Goal: Task Accomplishment & Management: Manage account settings

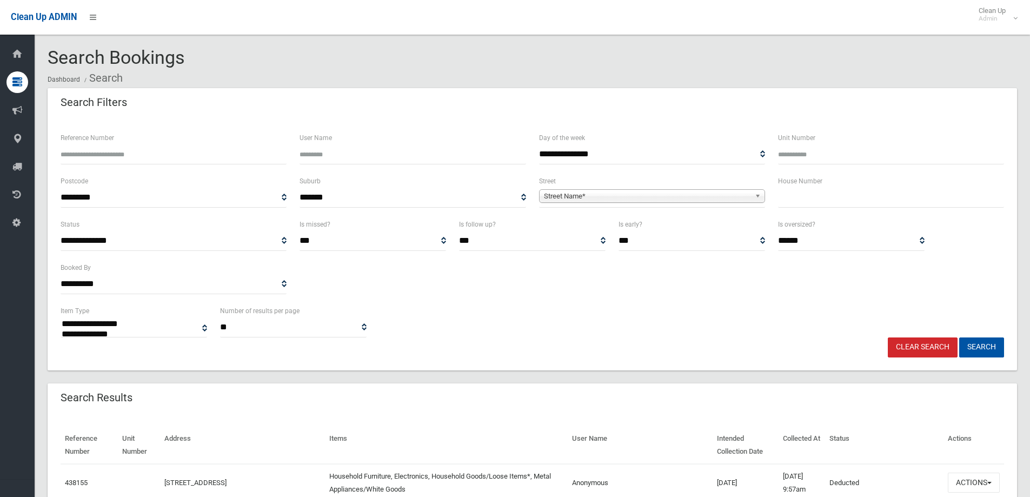
select select
click at [817, 194] on input "text" at bounding box center [891, 198] width 226 height 20
type input "**"
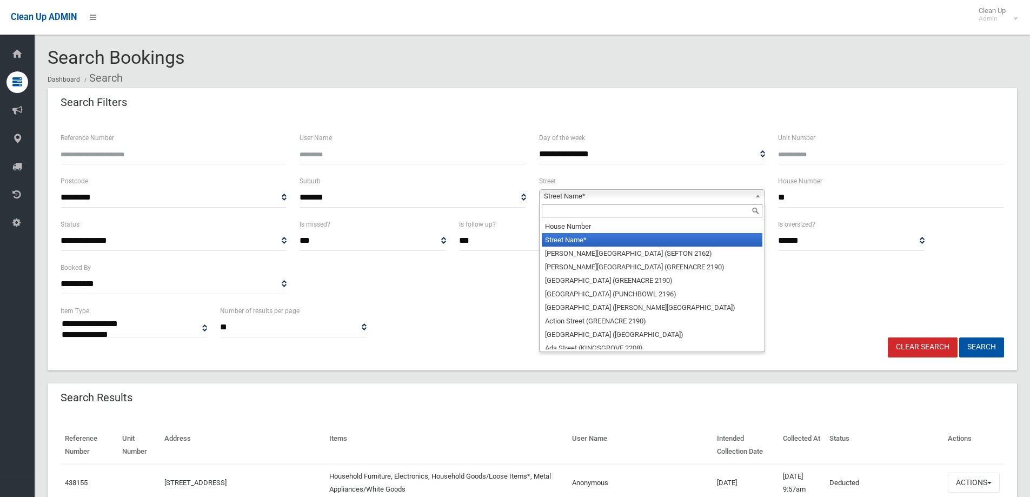
click at [640, 191] on span "Street Name*" at bounding box center [647, 196] width 206 height 13
click at [565, 208] on input "text" at bounding box center [652, 210] width 220 height 13
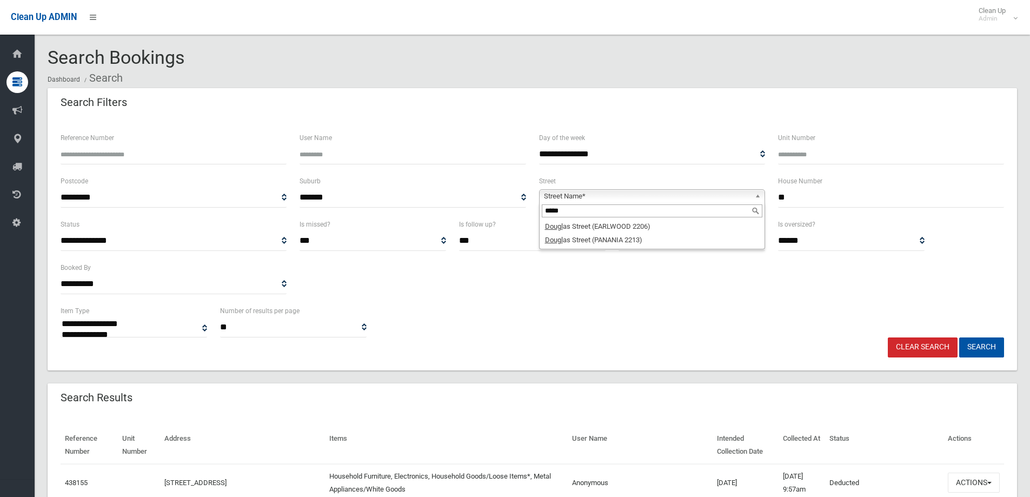
type input "*****"
click at [578, 241] on li "Dougl as Street (PANANIA 2213)" at bounding box center [652, 240] width 220 height 14
click at [976, 347] on button "Search" at bounding box center [981, 347] width 45 height 20
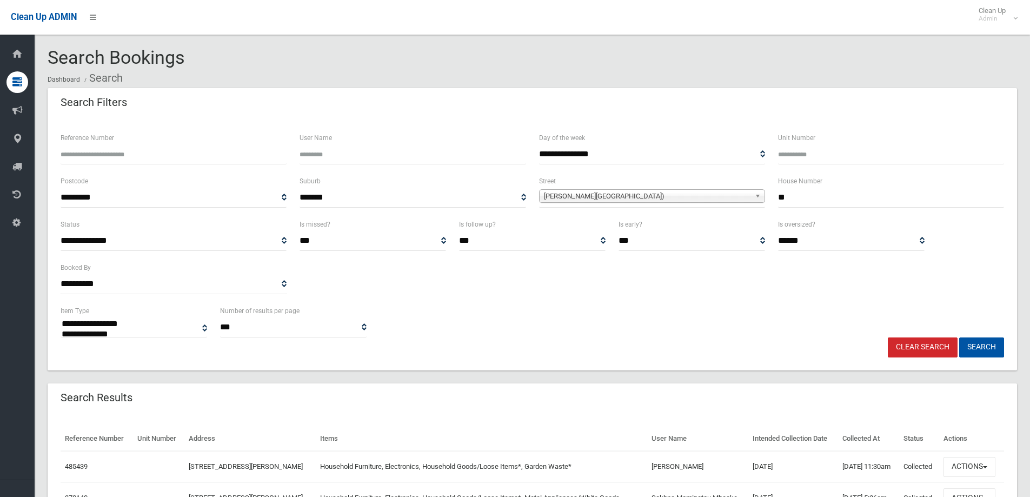
select select
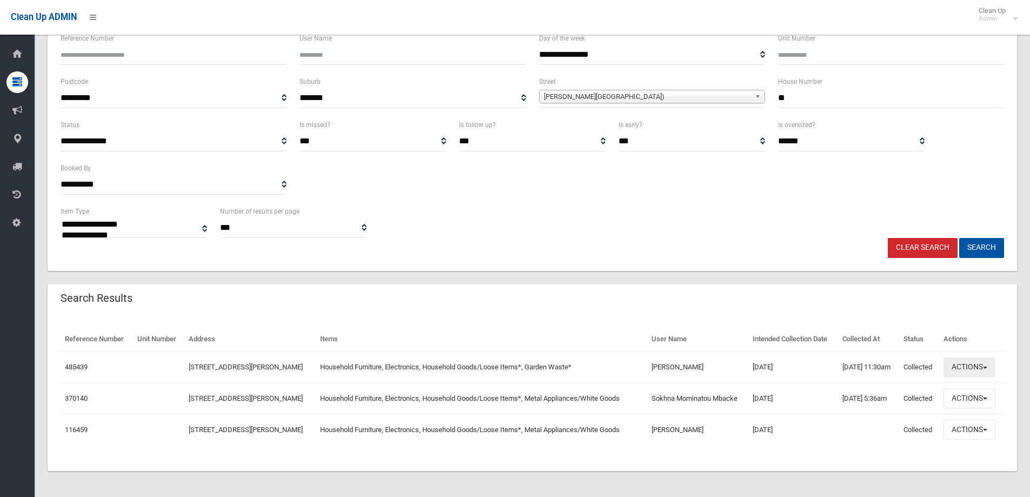
click at [964, 366] on button "Actions" at bounding box center [969, 367] width 52 height 20
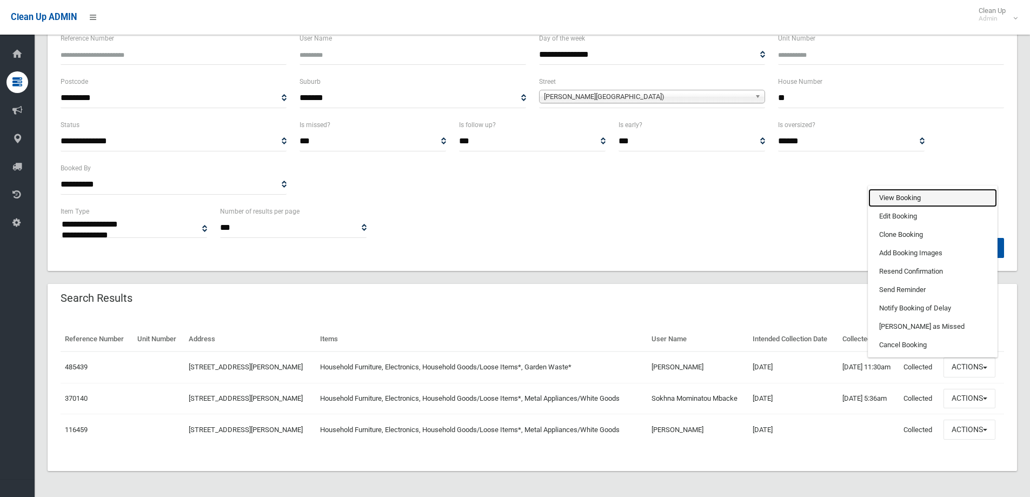
click at [886, 197] on link "View Booking" at bounding box center [932, 198] width 129 height 18
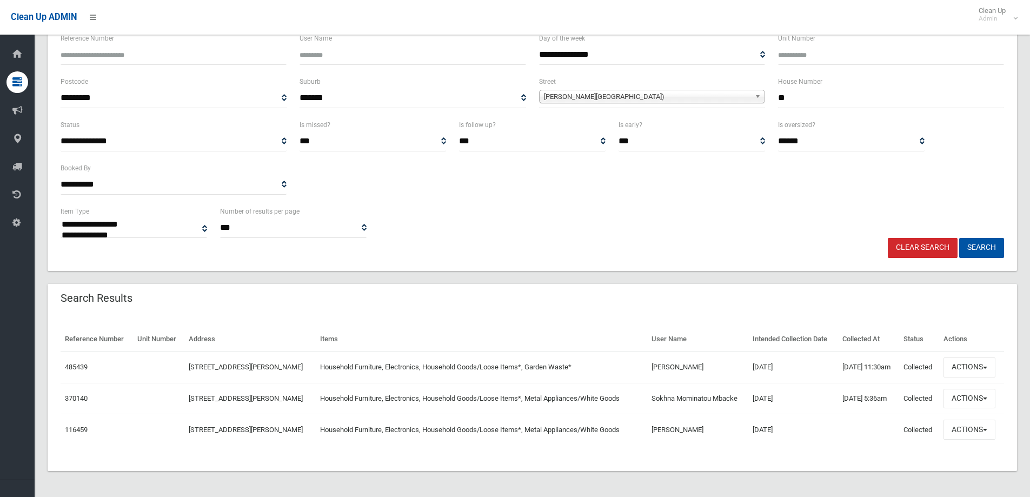
click at [773, 371] on td "25/09/2025" at bounding box center [792, 366] width 89 height 31
click at [967, 372] on button "Actions" at bounding box center [969, 367] width 52 height 20
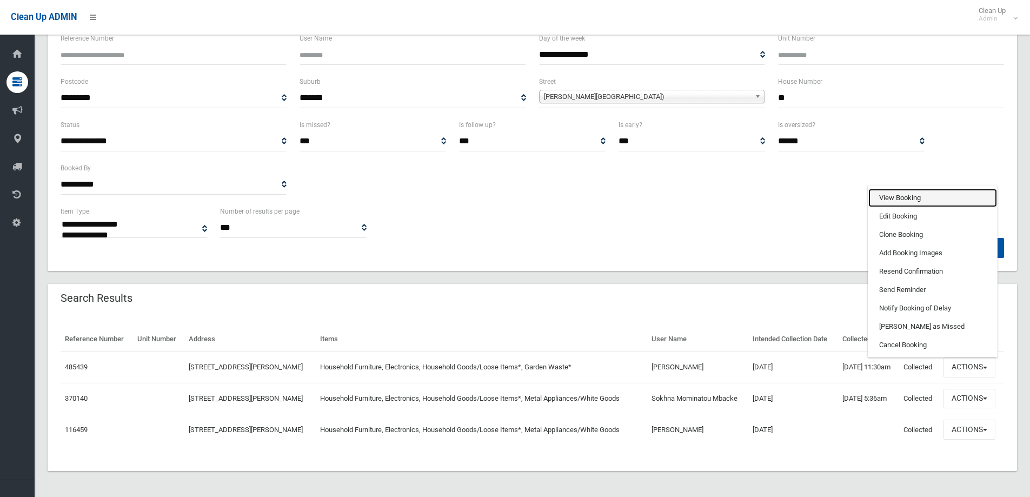
click at [911, 200] on link "View Booking" at bounding box center [932, 198] width 129 height 18
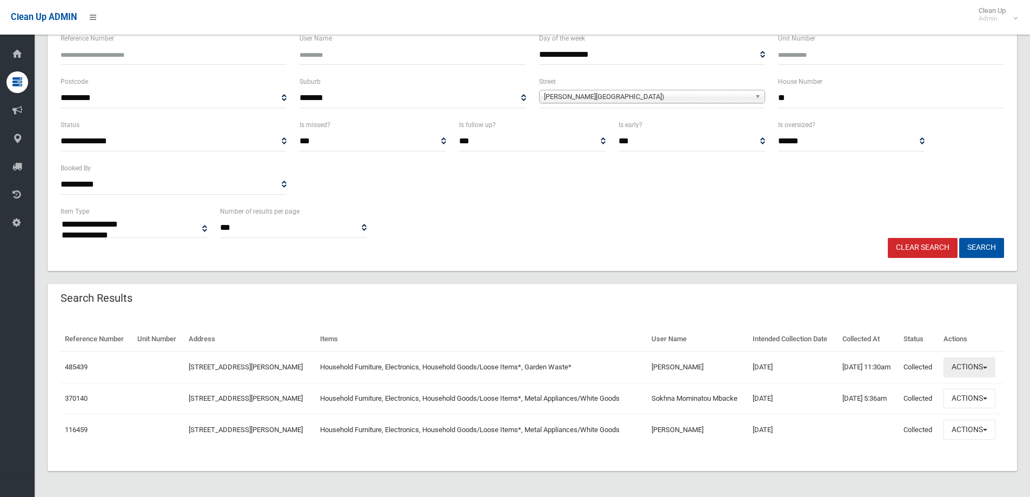
click at [961, 365] on button "Actions" at bounding box center [969, 367] width 52 height 20
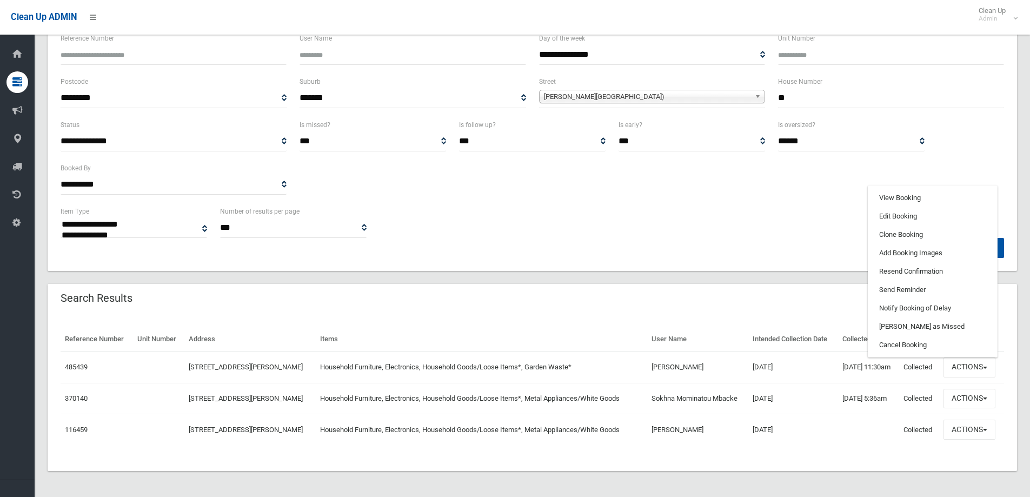
click at [701, 227] on div "**********" at bounding box center [532, 221] width 956 height 33
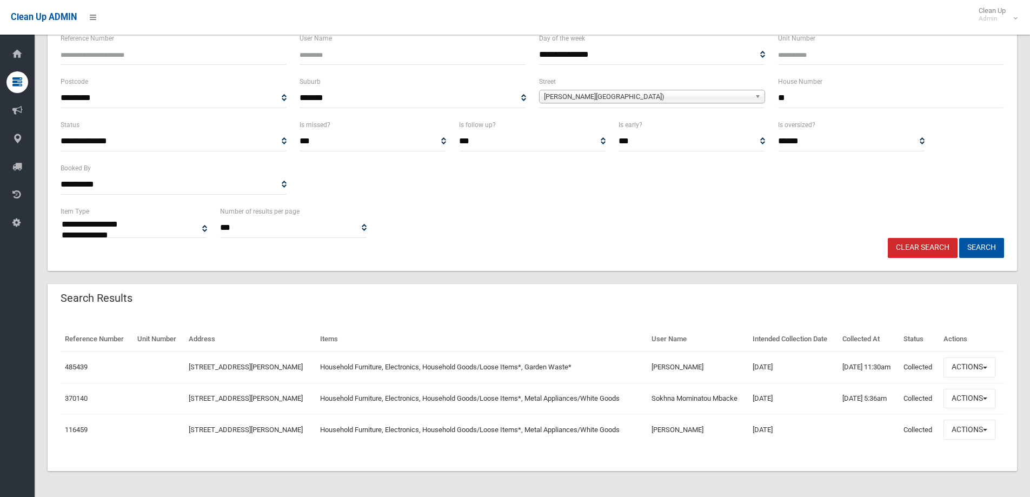
click at [92, 461] on div "Reference Number Unit Number Address Items User Name Intended Collection Date C…" at bounding box center [532, 392] width 969 height 157
click at [223, 463] on div "Reference Number Unit Number Address Items User Name Intended Collection Date C…" at bounding box center [532, 392] width 969 height 157
click at [957, 362] on button "Actions" at bounding box center [969, 367] width 52 height 20
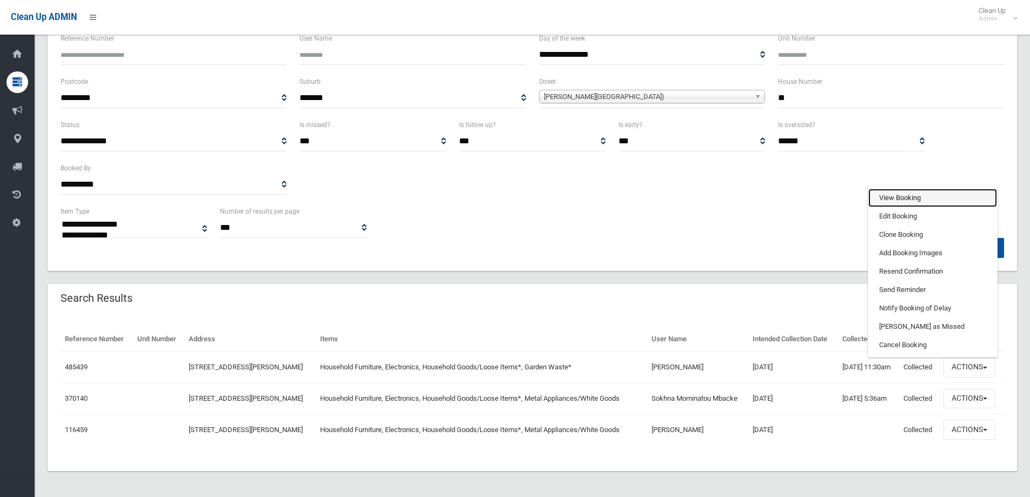
click at [905, 190] on link "View Booking" at bounding box center [932, 198] width 129 height 18
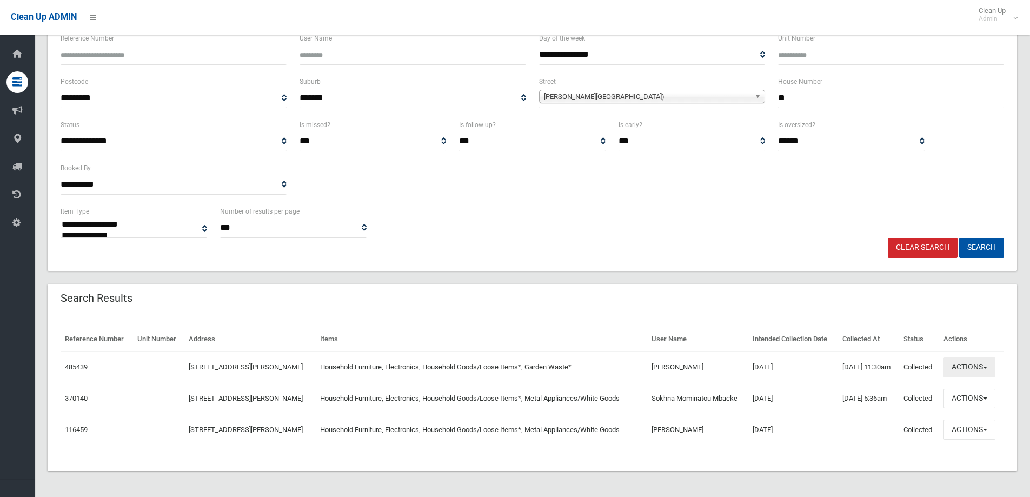
click at [960, 377] on button "Actions" at bounding box center [969, 367] width 52 height 20
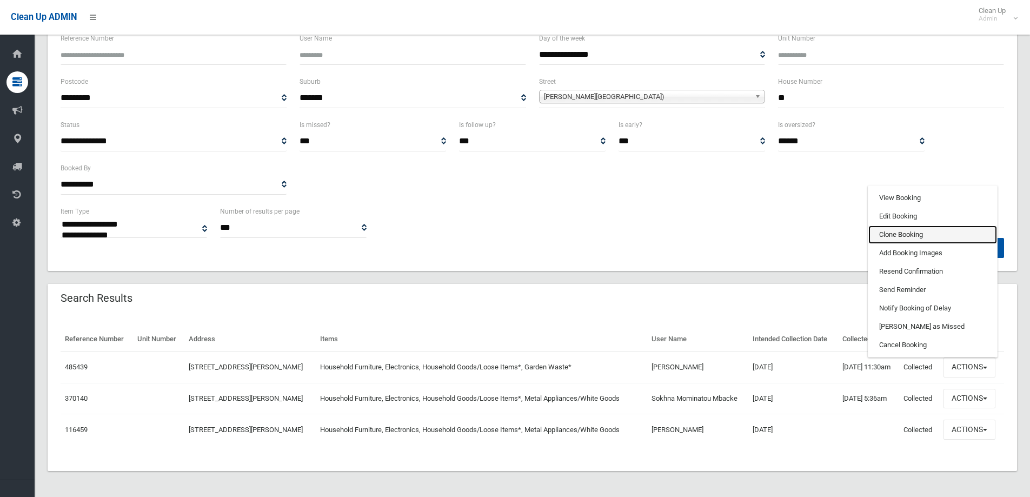
click at [914, 244] on link "Clone Booking" at bounding box center [932, 234] width 129 height 18
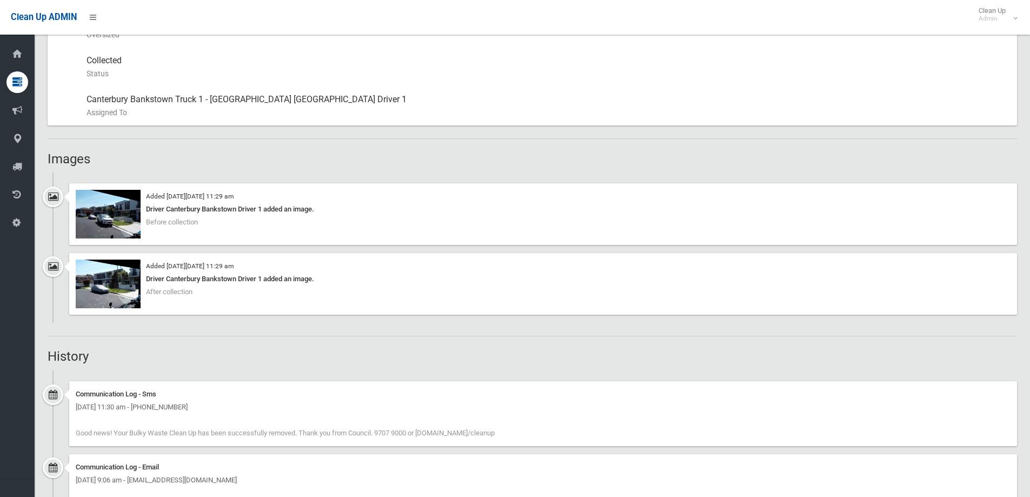
scroll to position [583, 0]
click at [128, 288] on img at bounding box center [108, 285] width 65 height 49
click at [121, 204] on img at bounding box center [108, 215] width 65 height 49
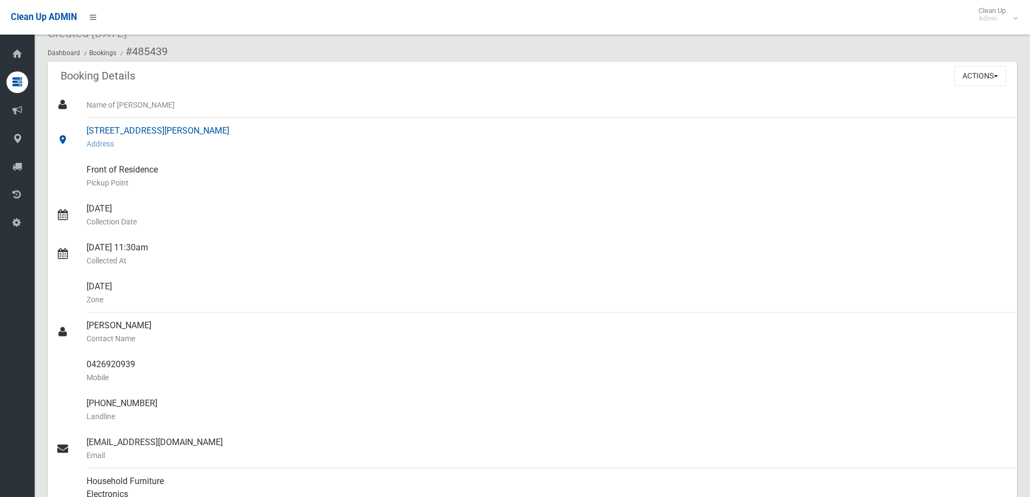
scroll to position [0, 0]
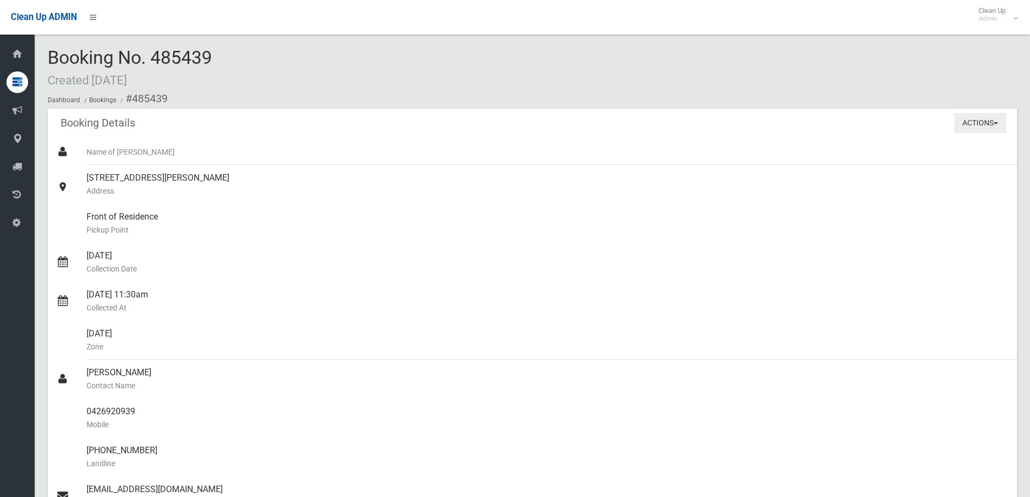
click at [954, 131] on button "Actions" at bounding box center [980, 123] width 52 height 20
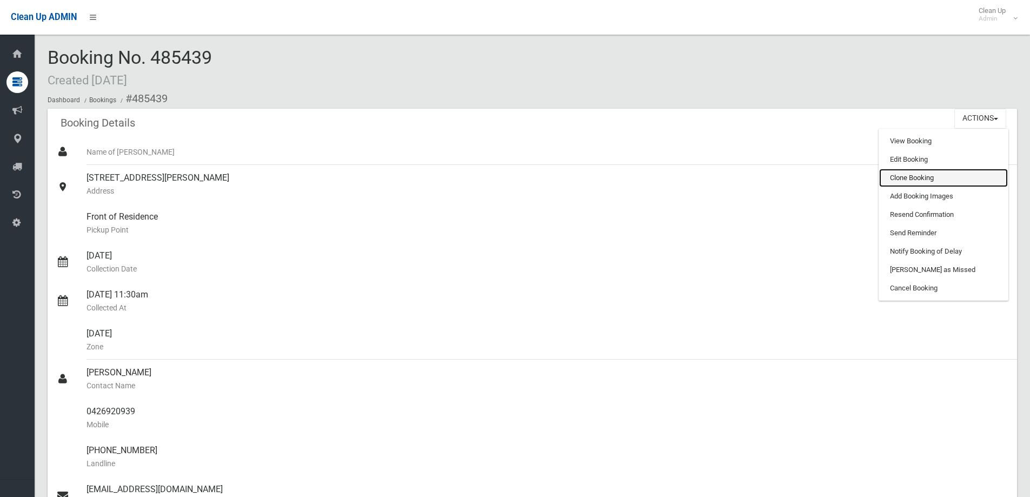
click at [910, 177] on link "Clone Booking" at bounding box center [943, 178] width 129 height 18
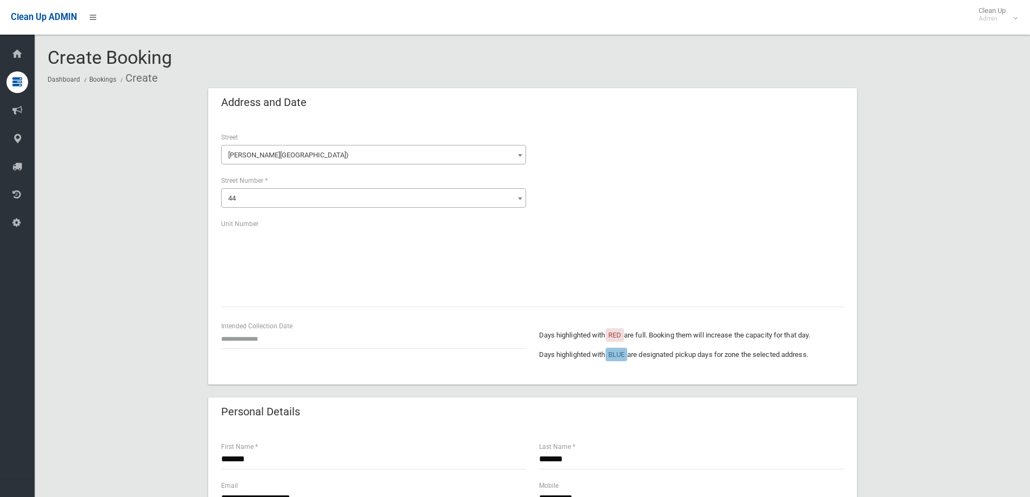
scroll to position [162, 0]
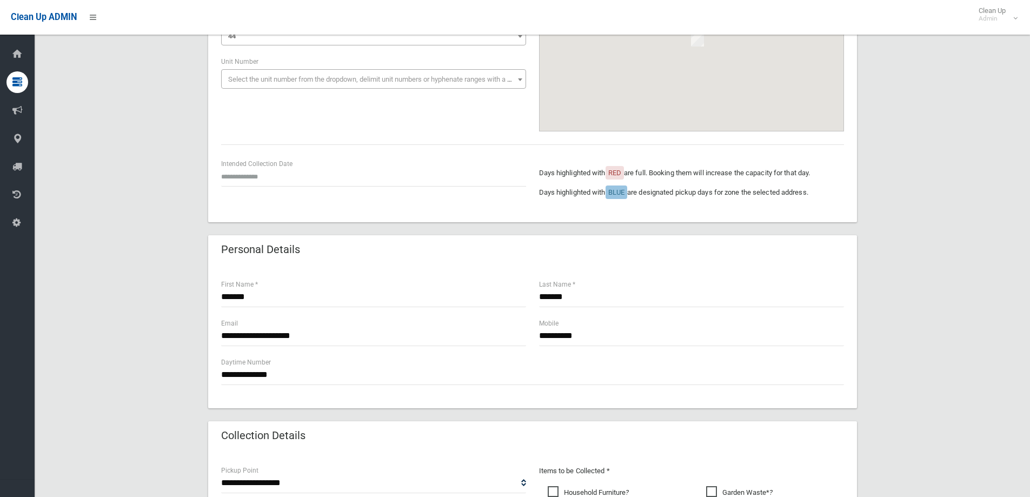
click at [267, 188] on div "Intended Collection Date" at bounding box center [374, 177] width 318 height 39
click at [268, 181] on input "text" at bounding box center [373, 176] width 305 height 20
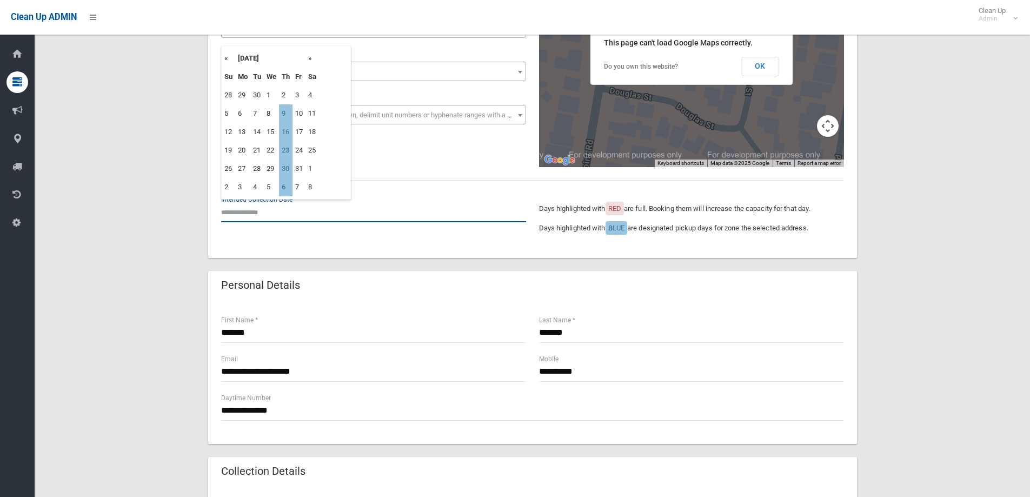
scroll to position [108, 0]
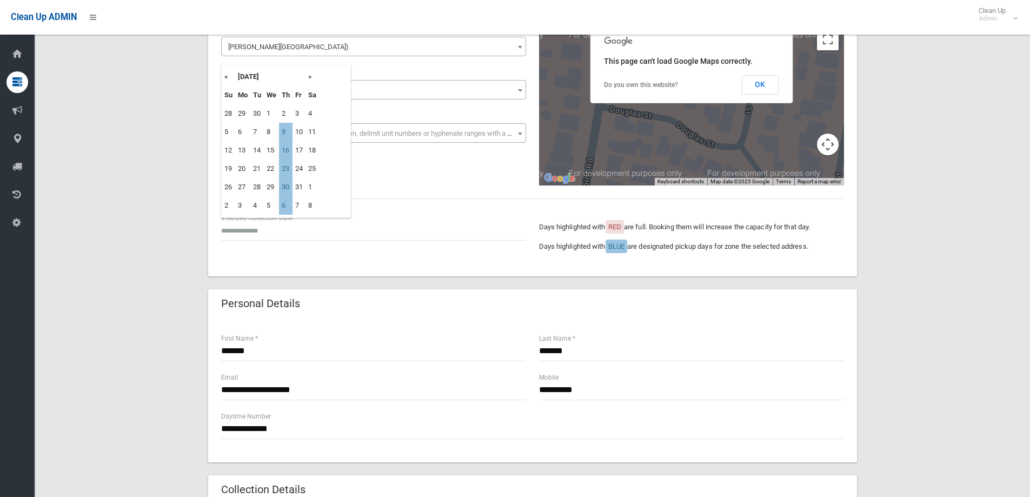
click at [151, 259] on div "**********" at bounding box center [532, 449] width 969 height 938
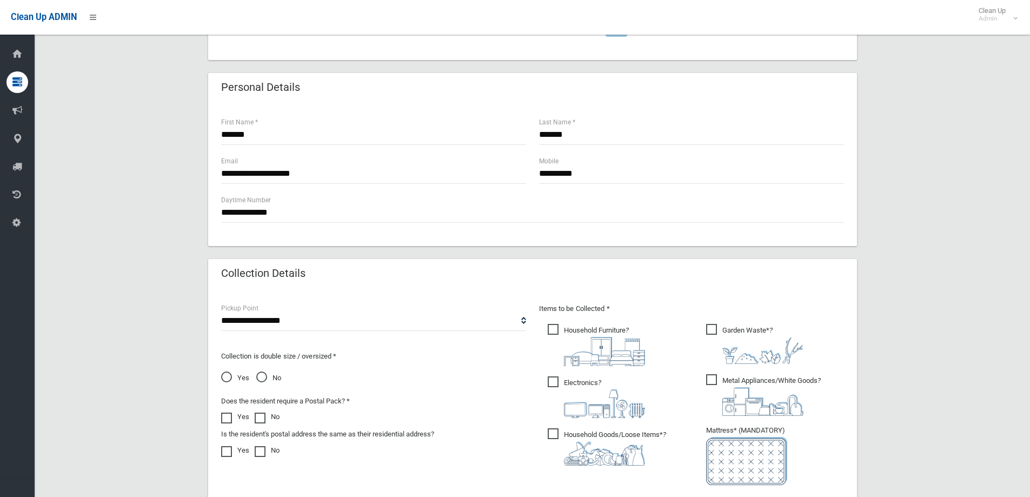
scroll to position [540, 0]
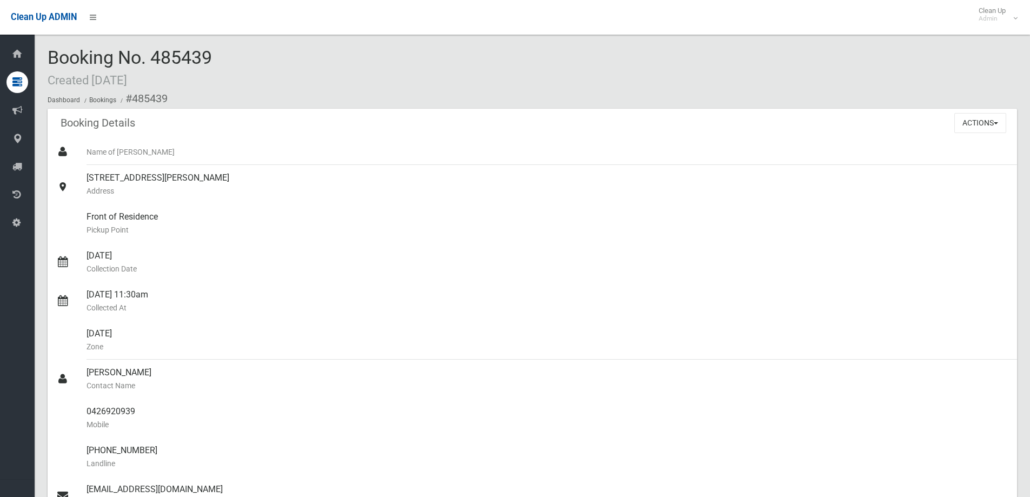
scroll to position [432, 0]
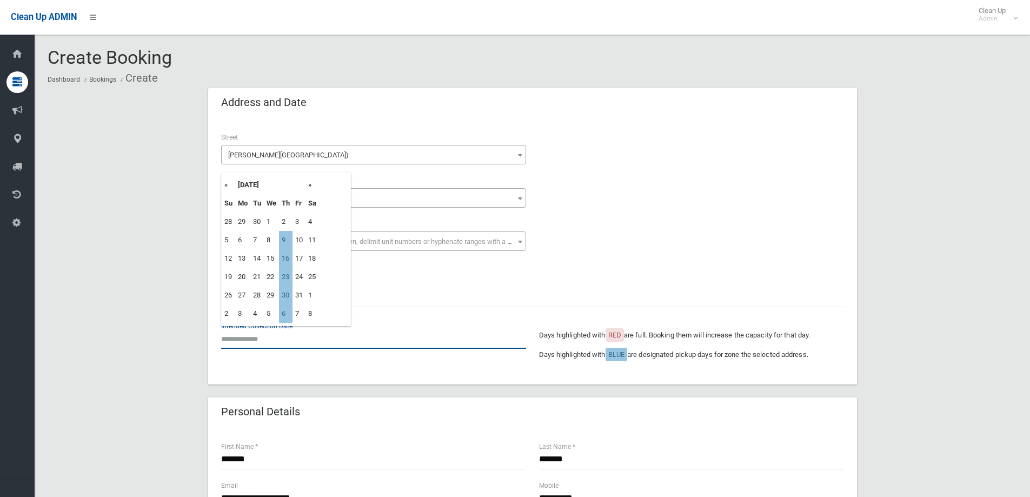
click at [243, 341] on input "text" at bounding box center [373, 339] width 305 height 20
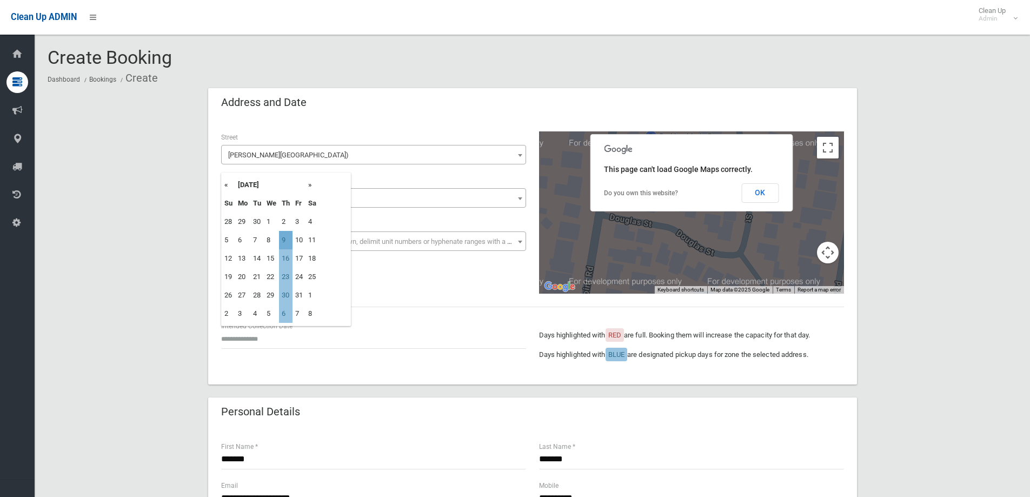
click at [283, 240] on td "9" at bounding box center [286, 240] width 14 height 18
type input "**********"
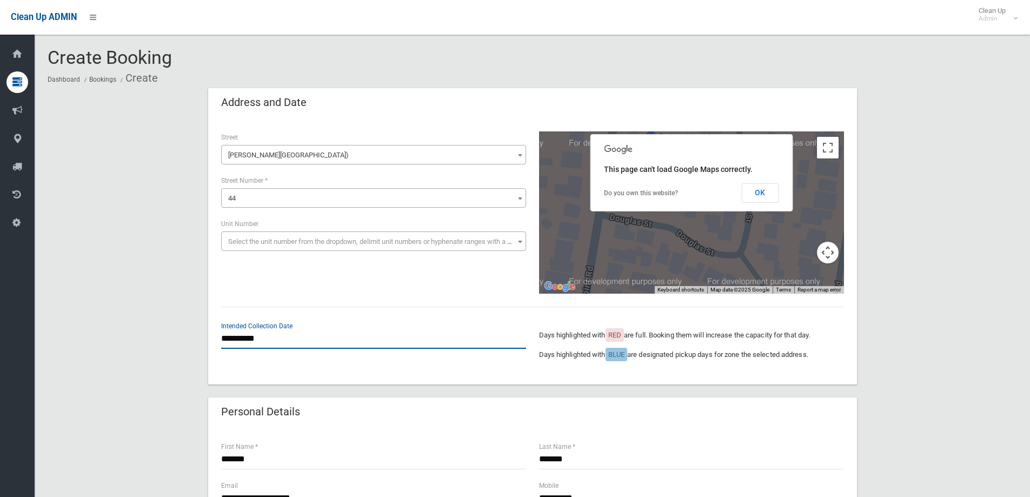
click at [299, 344] on input "**********" at bounding box center [373, 339] width 305 height 20
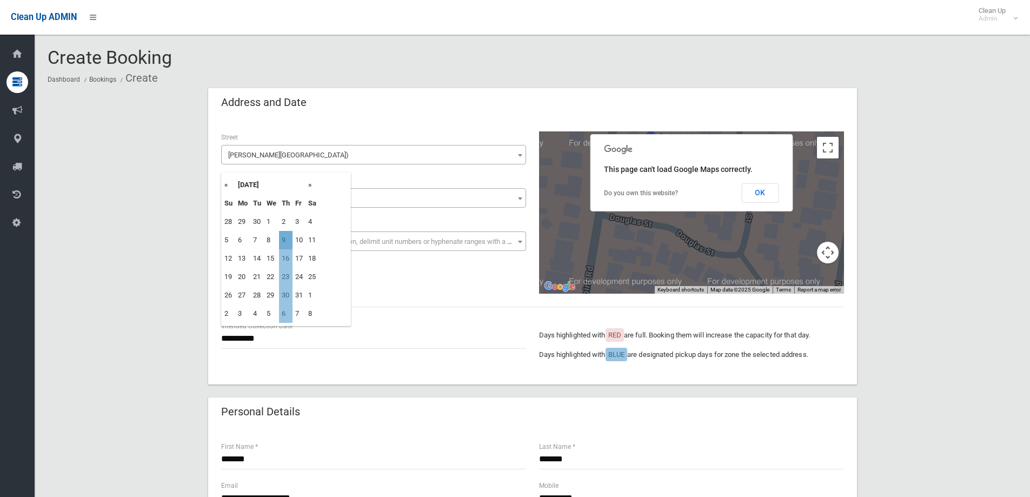
click at [287, 244] on td "9" at bounding box center [286, 240] width 14 height 18
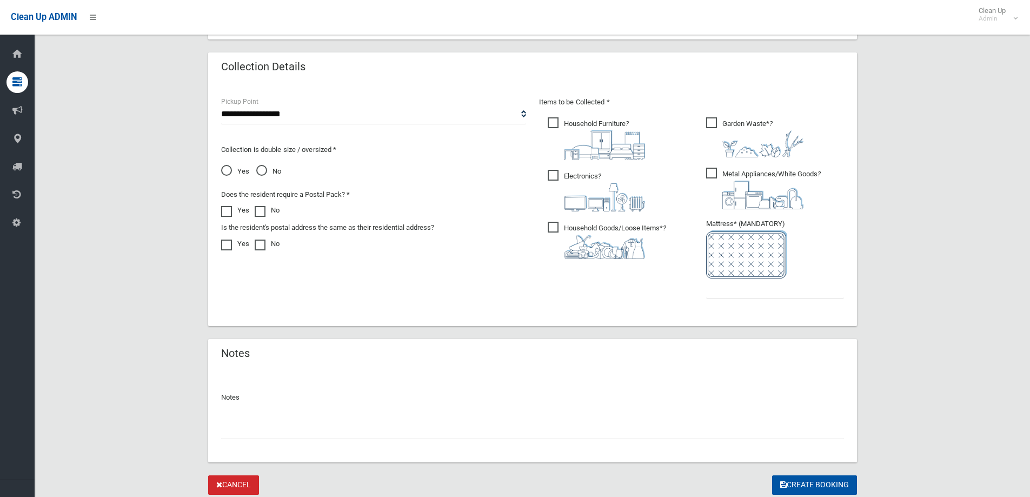
scroll to position [540, 0]
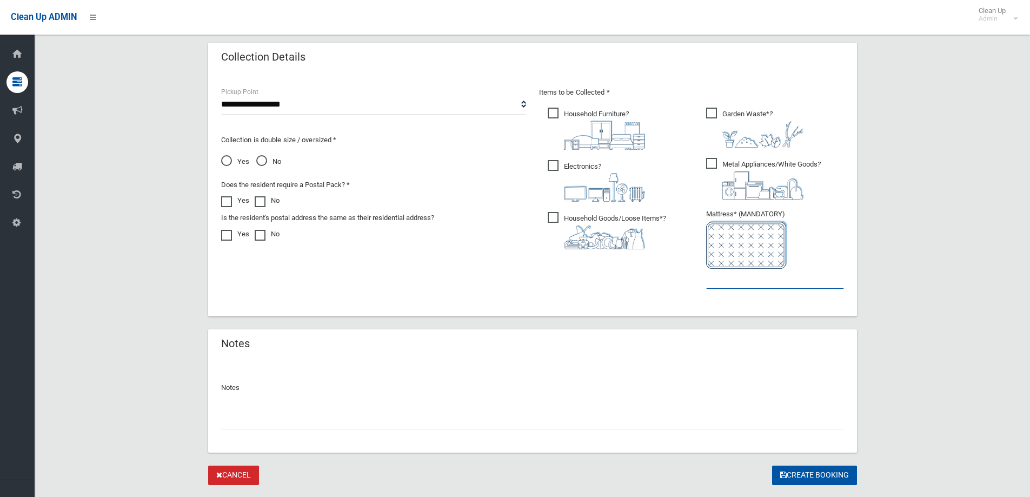
click at [716, 287] on input "text" at bounding box center [775, 279] width 138 height 20
type input "*"
click at [793, 476] on button "Create Booking" at bounding box center [814, 475] width 85 height 20
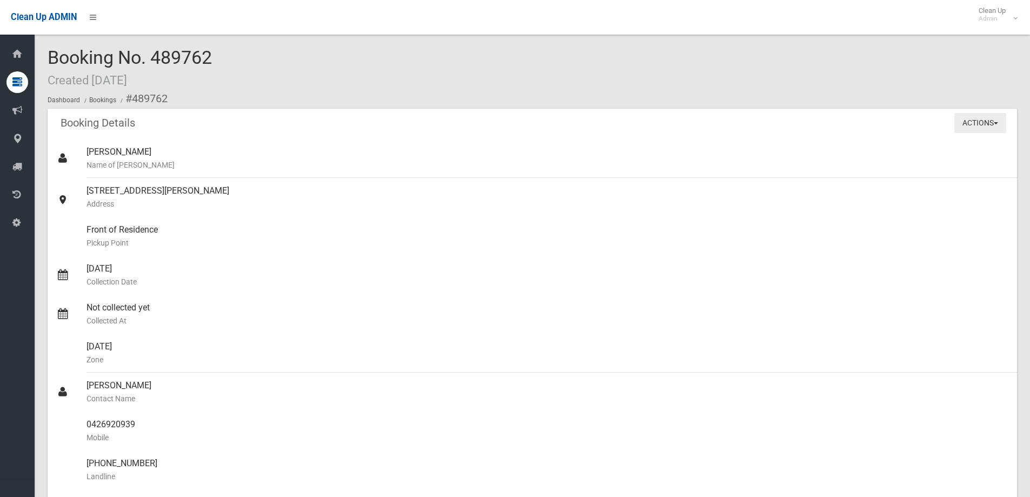
click at [993, 126] on button "Actions" at bounding box center [980, 123] width 52 height 20
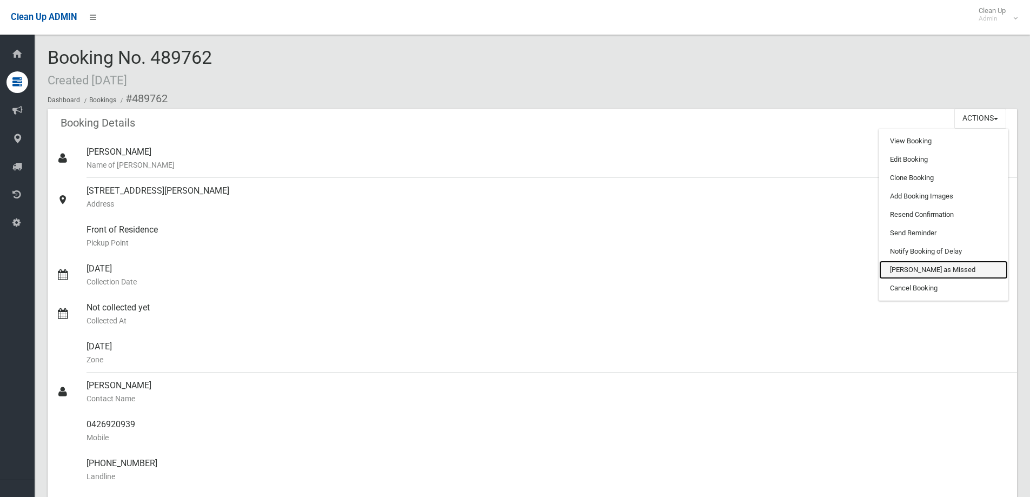
click at [927, 273] on link "[PERSON_NAME] as Missed" at bounding box center [943, 269] width 129 height 18
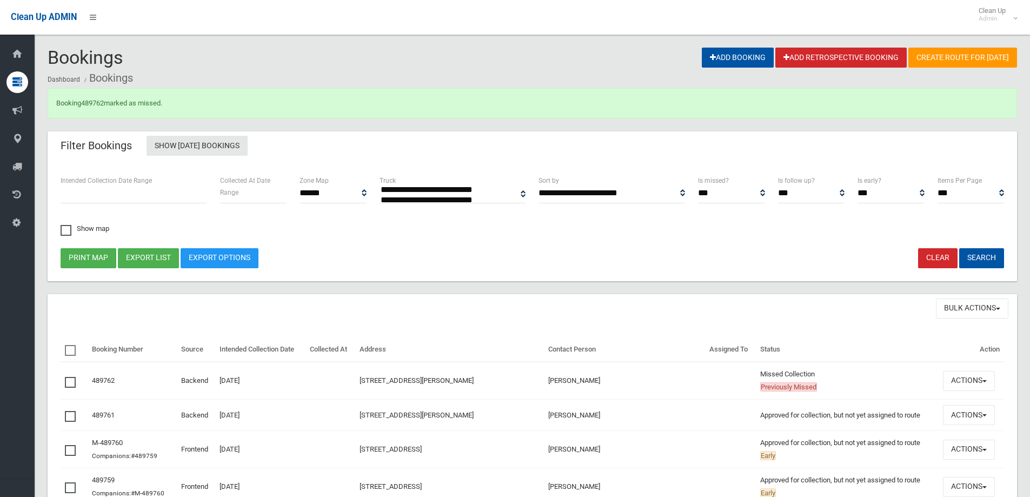
select select
click at [96, 105] on link "489762" at bounding box center [92, 103] width 23 height 8
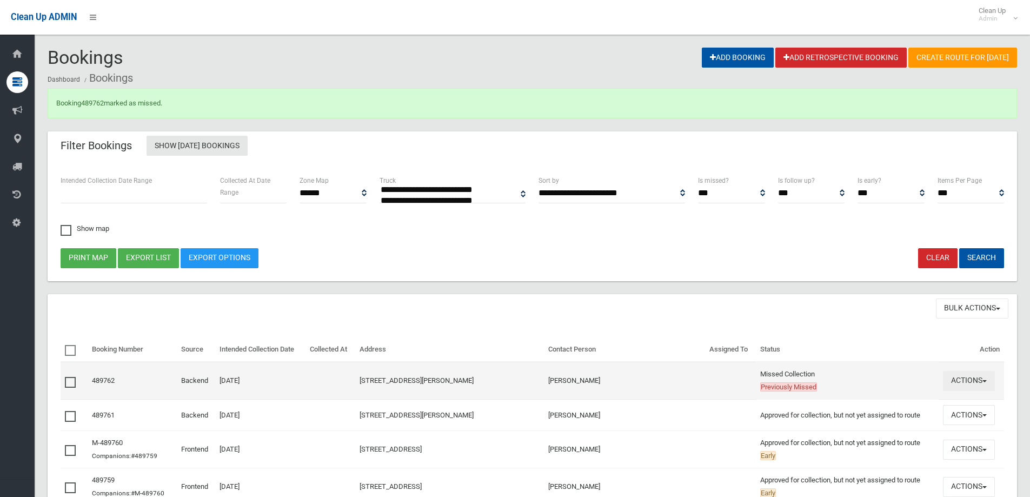
click at [977, 387] on button "Actions" at bounding box center [969, 381] width 52 height 20
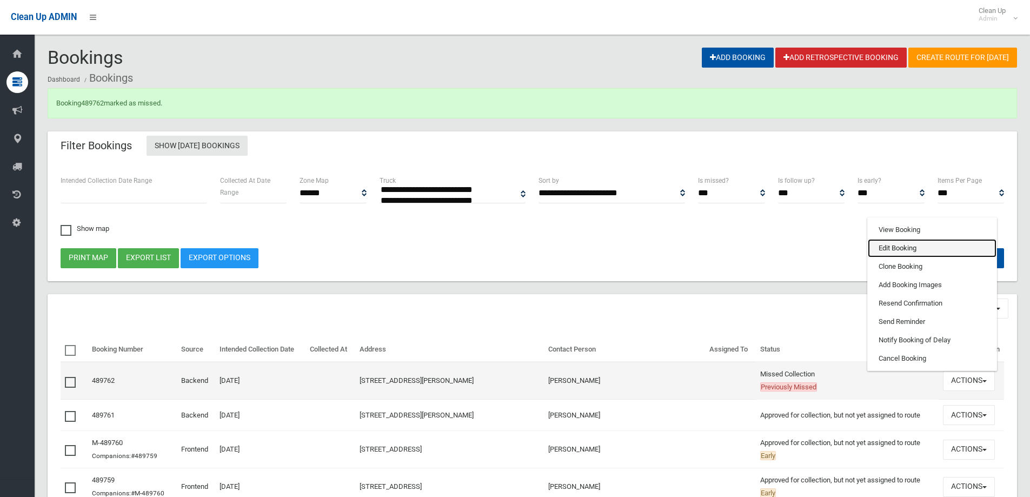
click at [891, 250] on link "Edit Booking" at bounding box center [931, 248] width 129 height 18
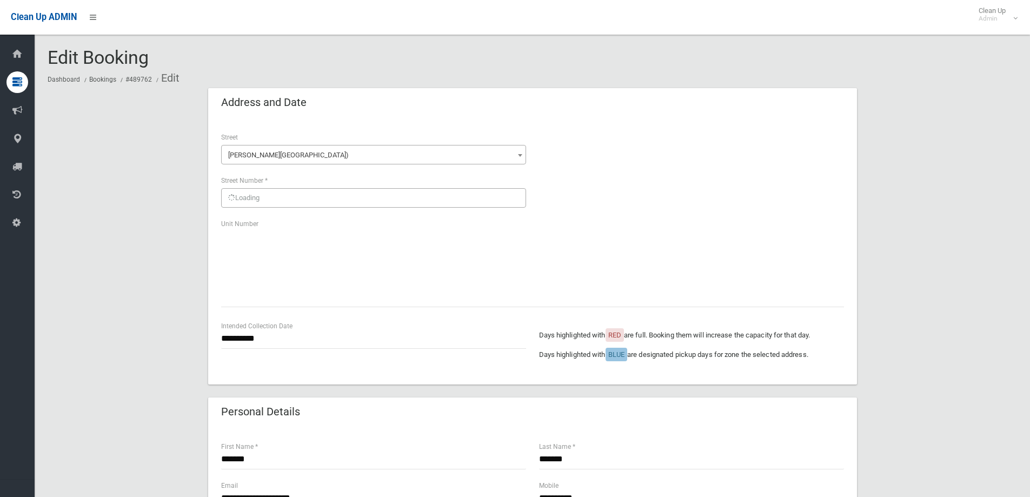
scroll to position [573, 0]
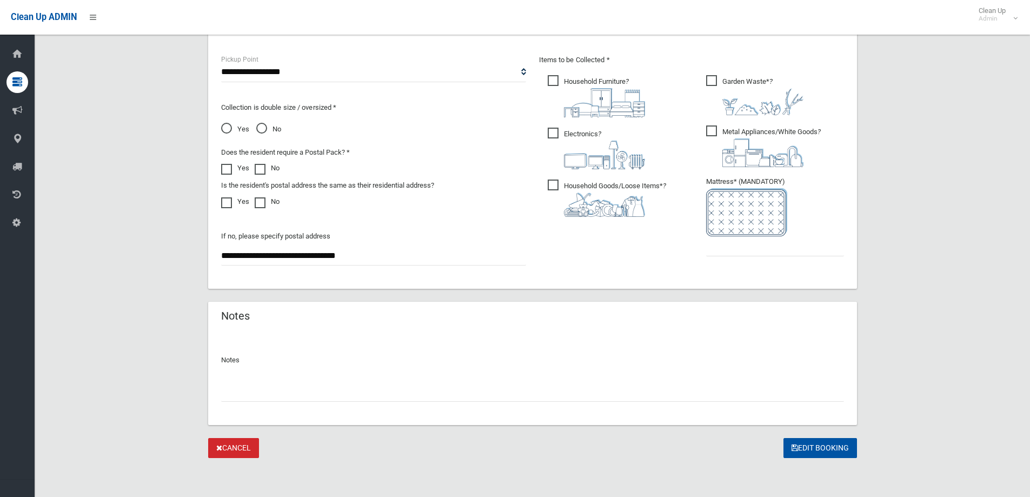
click at [262, 393] on input "text" at bounding box center [532, 392] width 623 height 20
click at [736, 255] on input "text" at bounding box center [775, 246] width 138 height 20
type input "*"
click at [525, 393] on input "text" at bounding box center [532, 392] width 623 height 20
type input "**********"
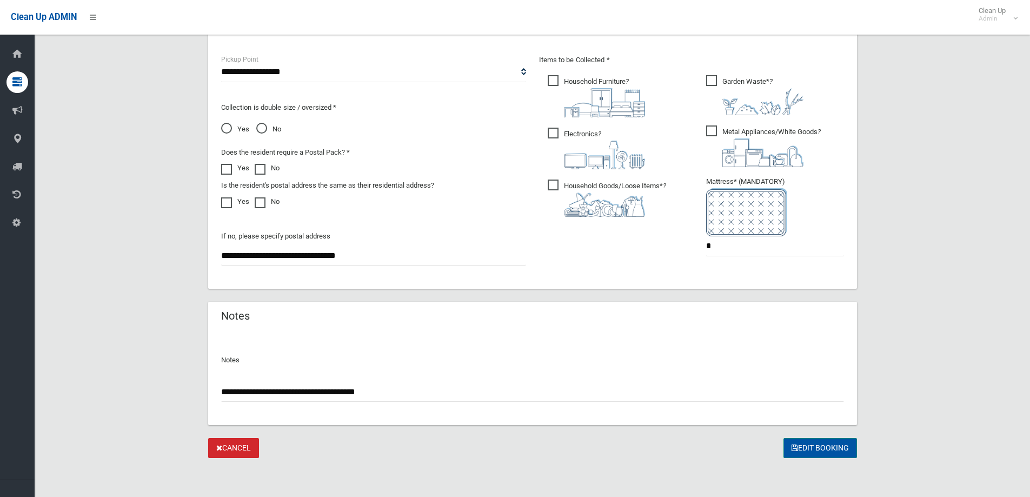
click at [841, 445] on button "Edit Booking" at bounding box center [819, 448] width 73 height 20
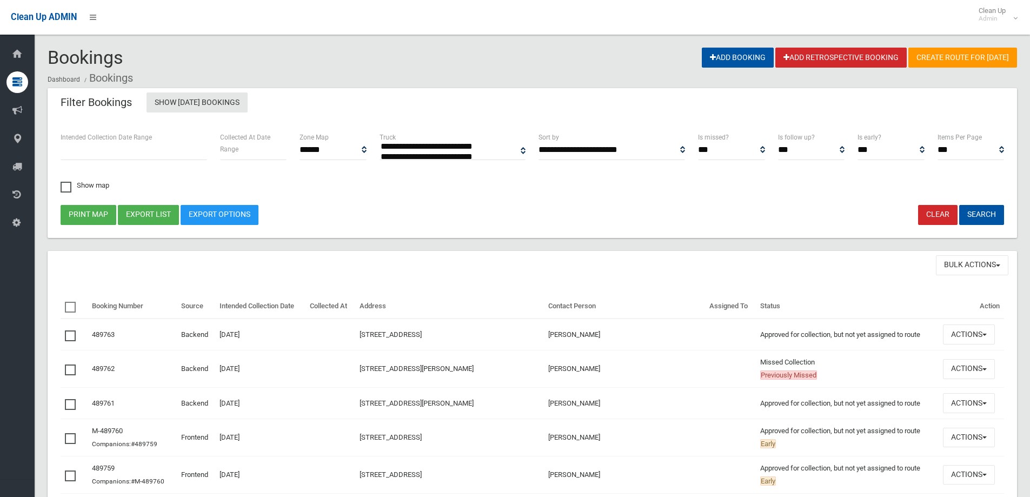
select select
